Goal: Transaction & Acquisition: Purchase product/service

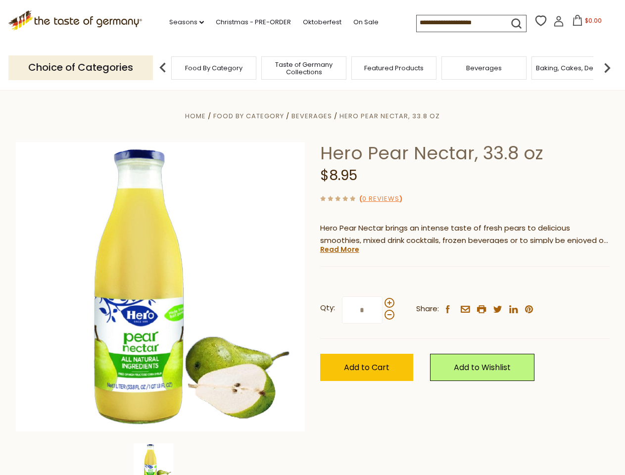
click at [312, 238] on div "Home Food By Category [GEOGRAPHIC_DATA] Hero Pear Nectar, 33.8 oz Hero Pear Nec…" at bounding box center [312, 300] width 609 height 381
click at [183, 22] on link "Seasons dropdown_arrow" at bounding box center [186, 22] width 35 height 11
click at [585, 23] on span "$0.00" at bounding box center [593, 20] width 17 height 8
click at [169, 67] on div "All Seasons Recipes Game Day [DATE] [DATE] [DATE][PERSON_NAME] [DATE] Springfes…" at bounding box center [225, 233] width 112 height 420
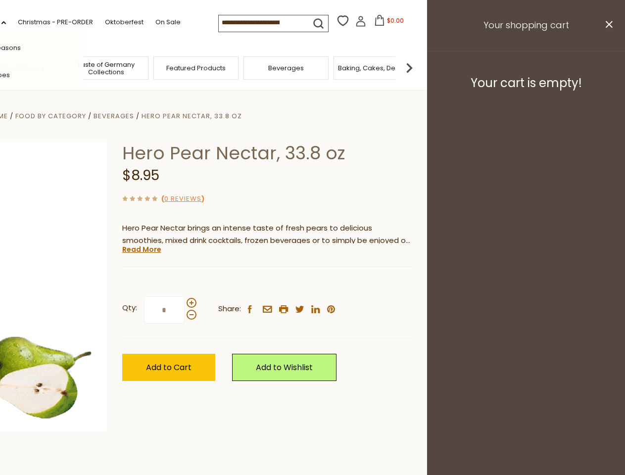
click at [419, 67] on img at bounding box center [410, 68] width 20 height 20
click at [312, 283] on div "Qty: * Share: facebook email printer twitter linkedin pinterest" at bounding box center [267, 310] width 290 height 57
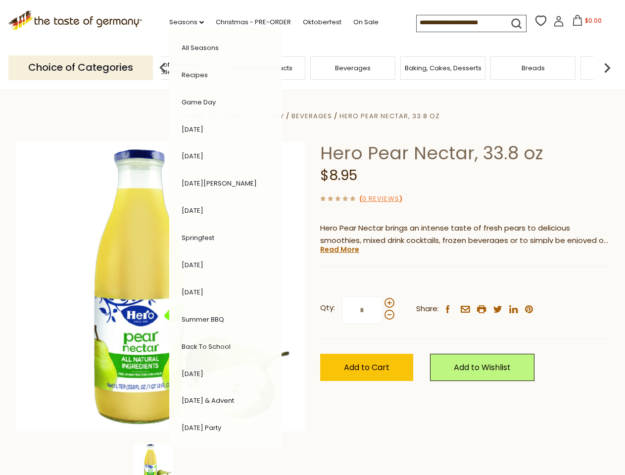
click at [160, 460] on img at bounding box center [154, 464] width 40 height 40
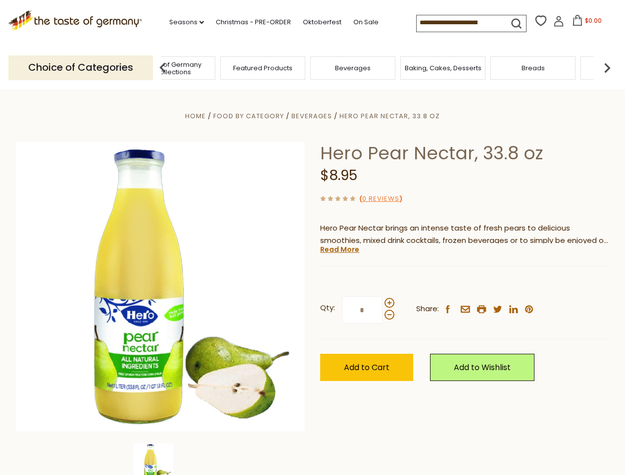
click at [160, 460] on img at bounding box center [154, 464] width 40 height 40
click at [339, 250] on link "Read More" at bounding box center [339, 250] width 39 height 10
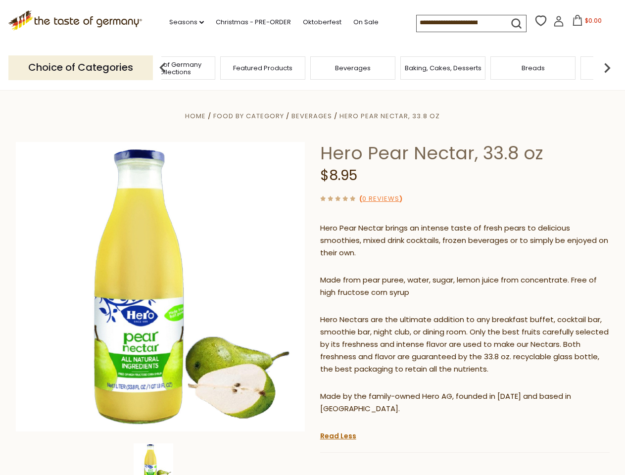
click at [389, 314] on p "Hero Nectars are the ultimate addition to any breakfast buffet, cocktail bar, s…" at bounding box center [465, 345] width 290 height 62
